Goal: Information Seeking & Learning: Find specific fact

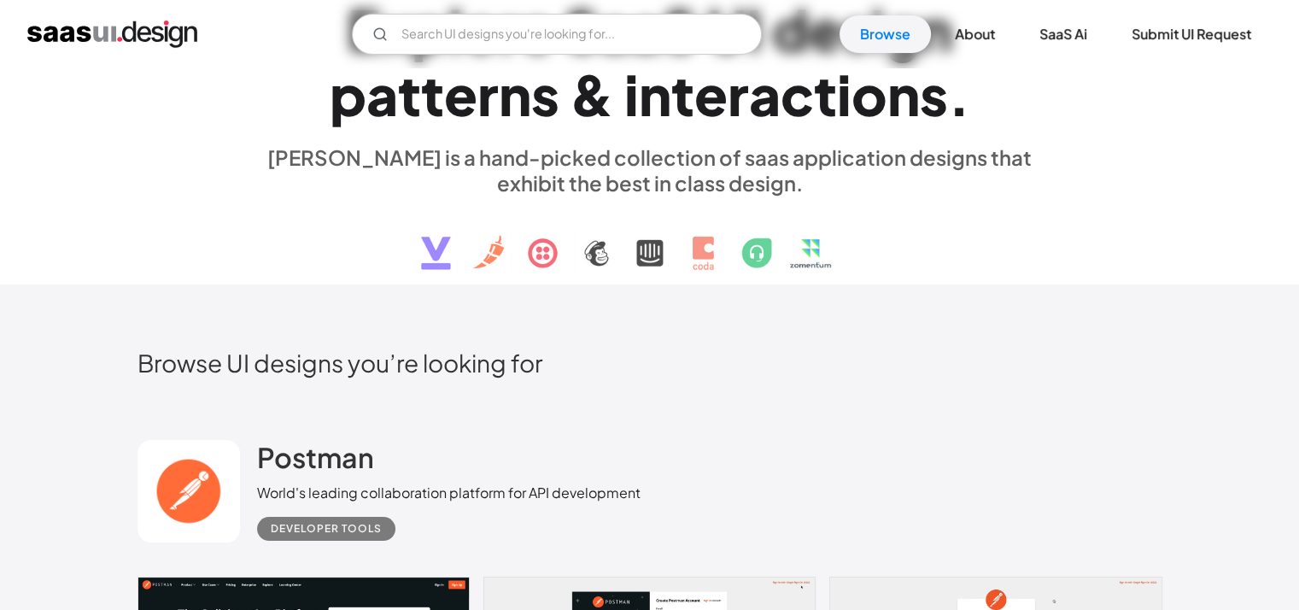
scroll to position [50, 0]
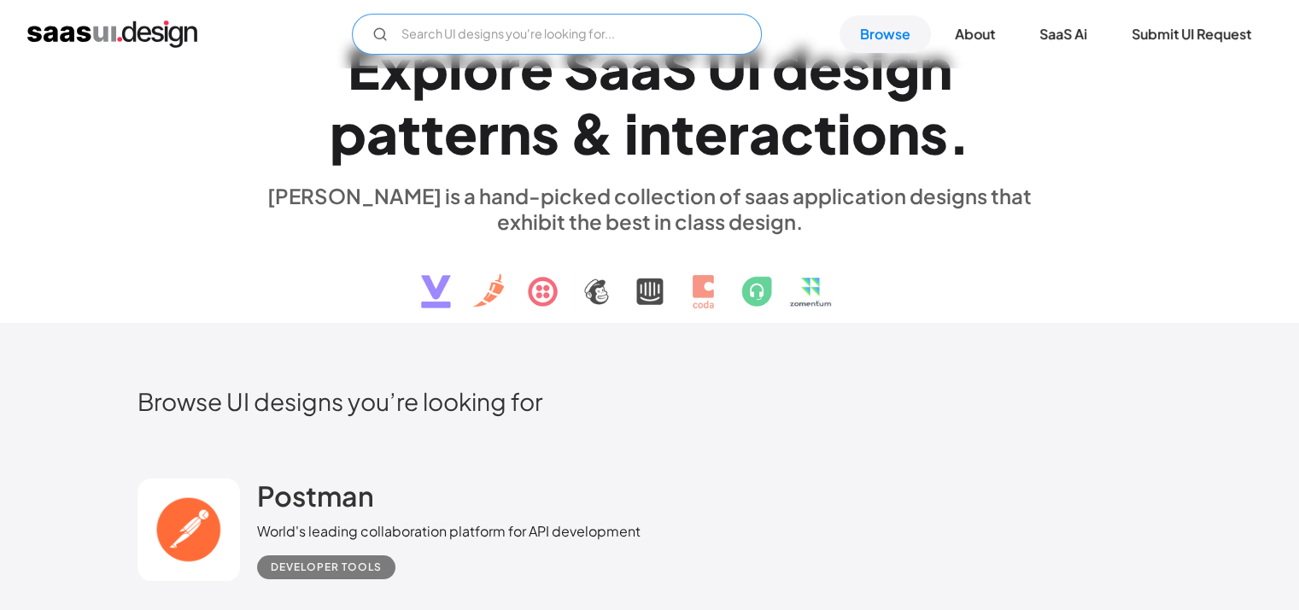
click at [574, 38] on input "Email Form" at bounding box center [557, 34] width 410 height 41
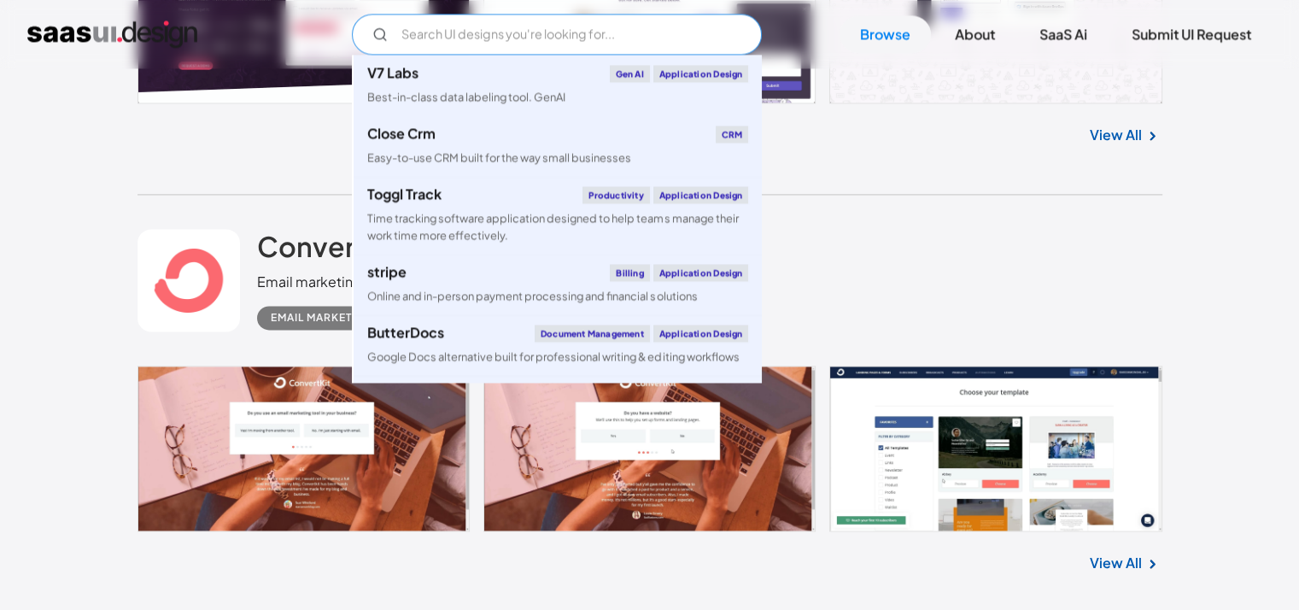
scroll to position [2542, 0]
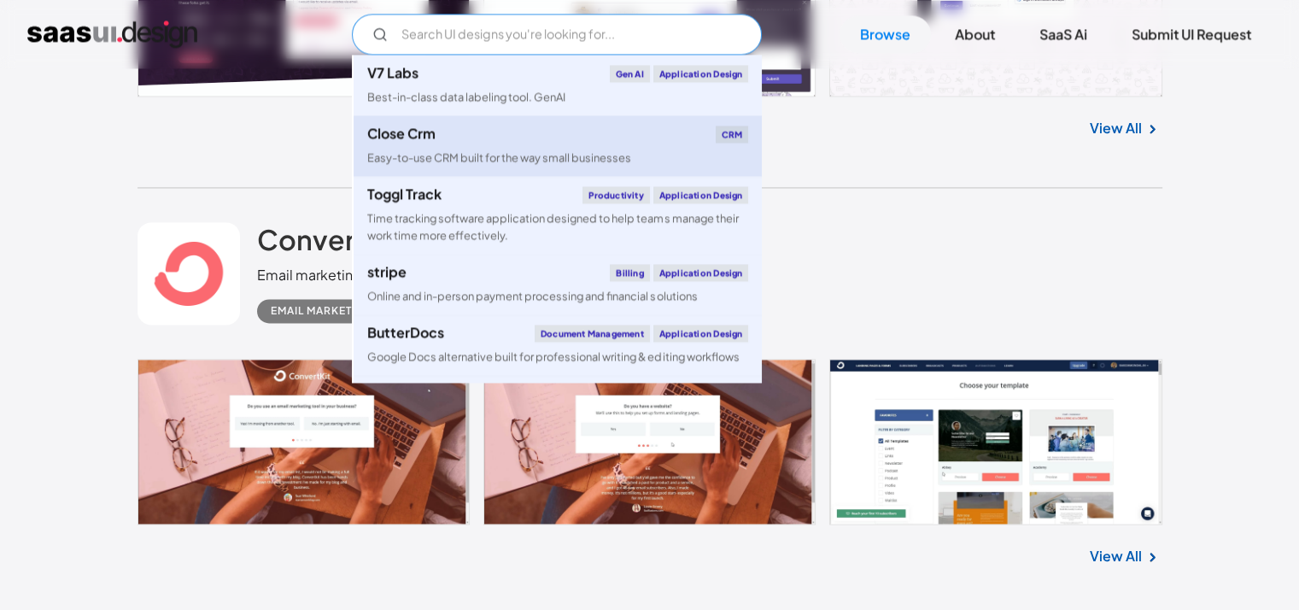
click at [478, 149] on div "Easy-to-use CRM built for the way small businesses" at bounding box center [499, 157] width 264 height 16
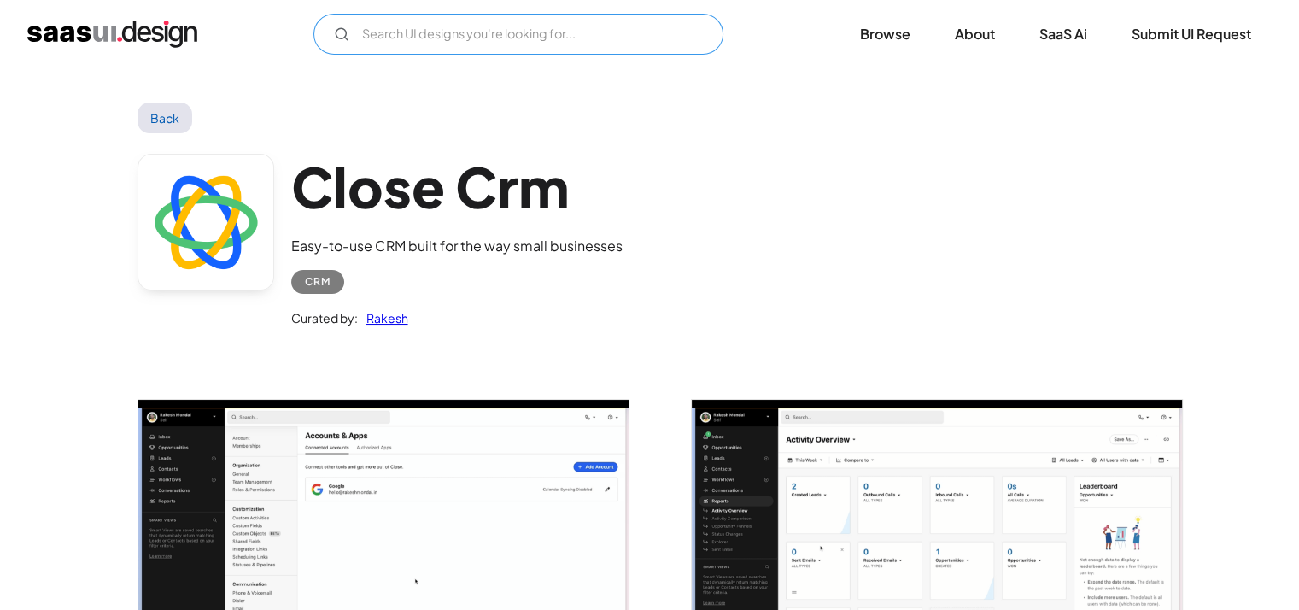
click at [486, 45] on input "Email Form" at bounding box center [518, 34] width 410 height 41
type input "patient details"
click at [642, 40] on input "patient details" at bounding box center [518, 34] width 410 height 41
